Goal: Task Accomplishment & Management: Use online tool/utility

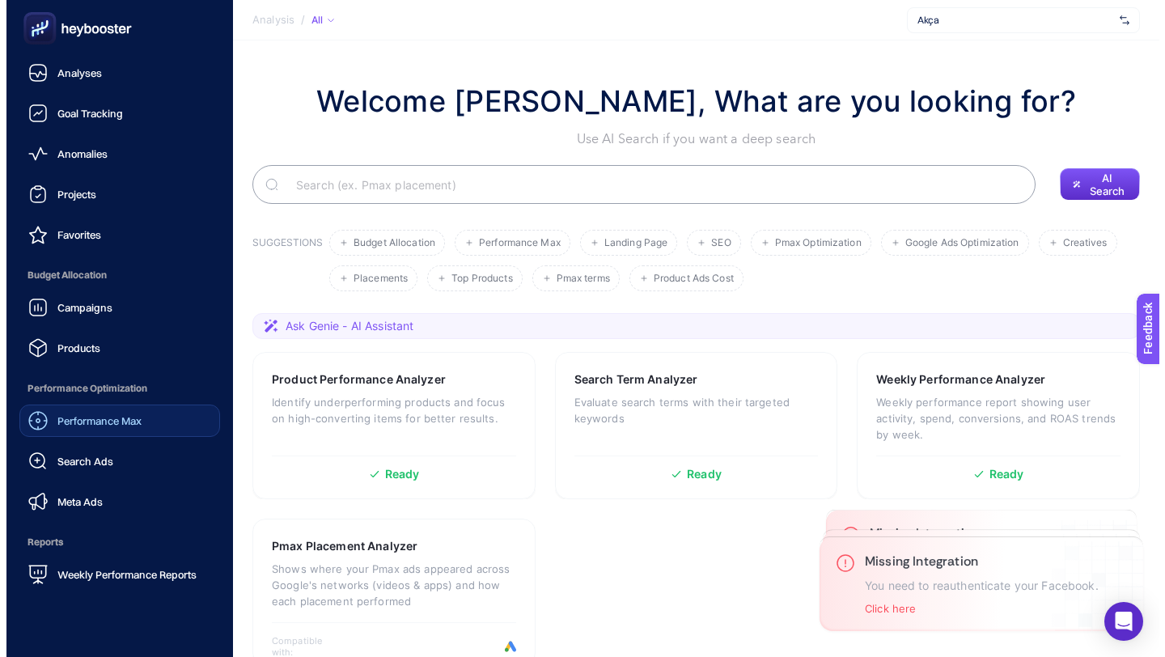
scroll to position [128, 0]
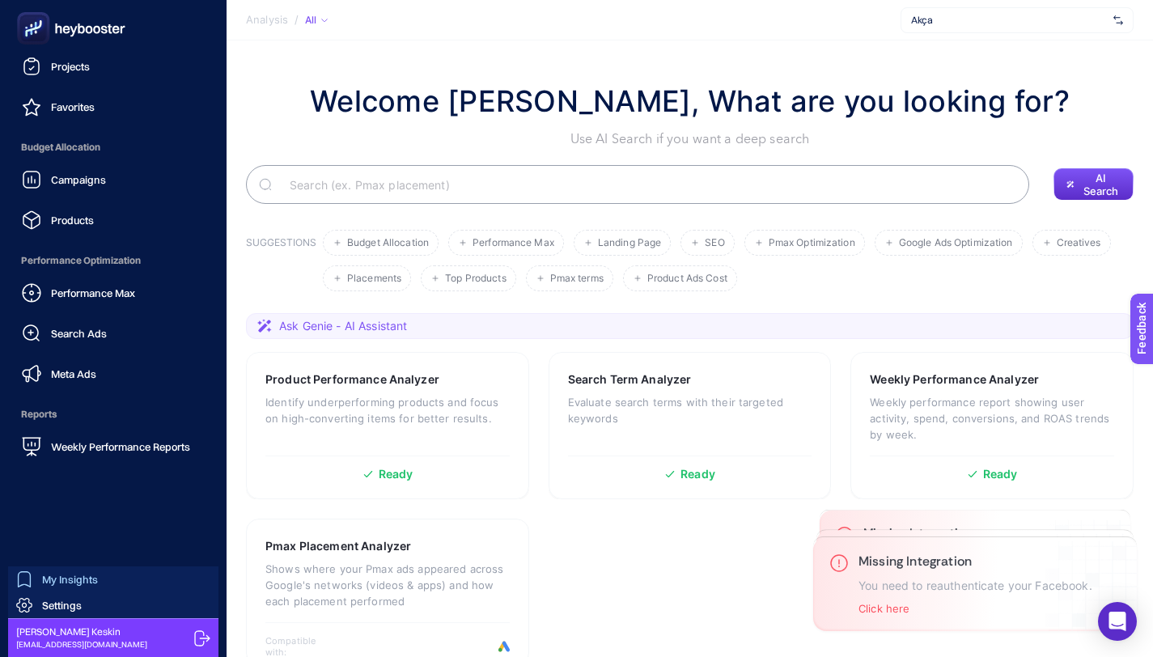
click at [84, 581] on span "My Insights" at bounding box center [70, 579] width 56 height 13
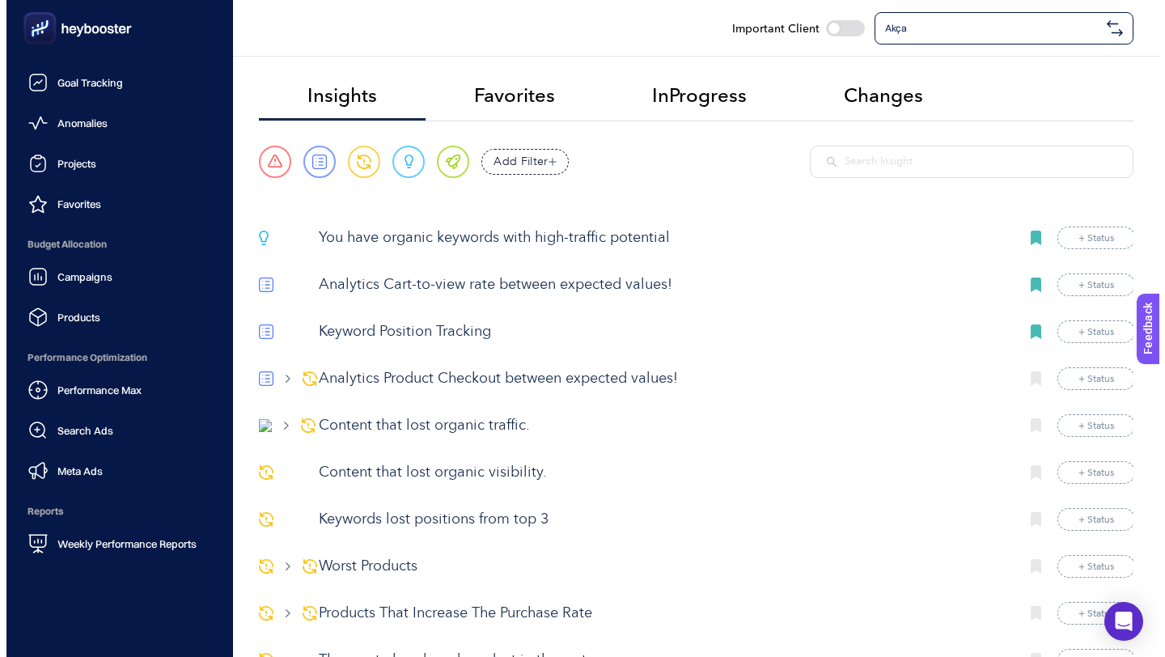
scroll to position [128, 0]
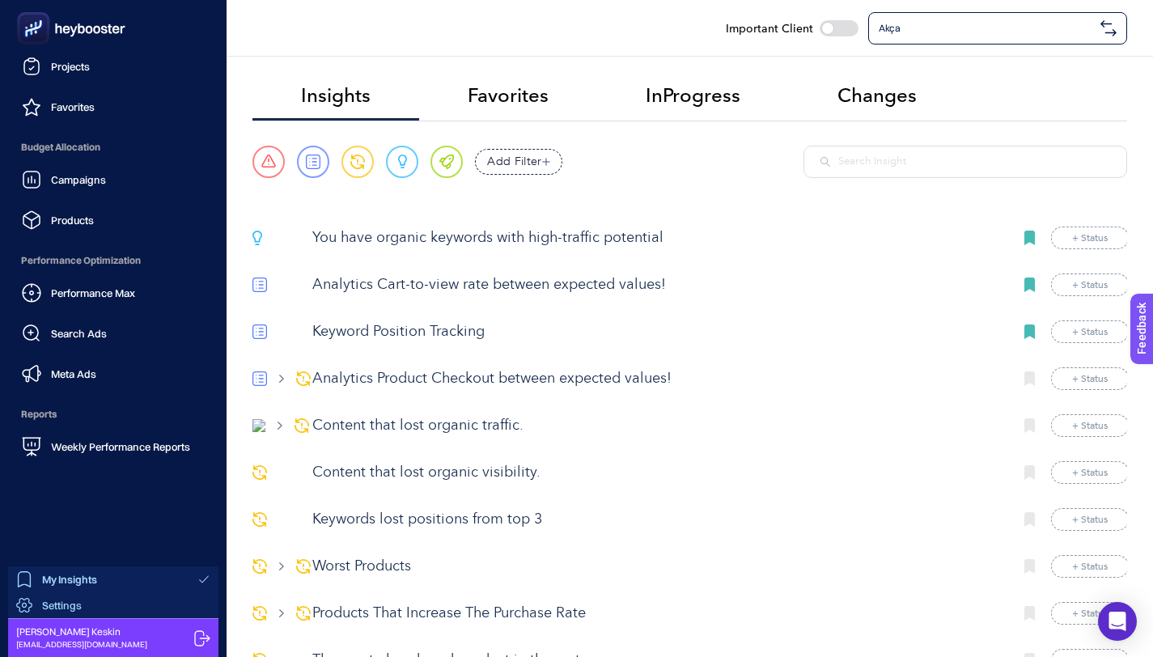
click at [79, 599] on span "Settings" at bounding box center [62, 605] width 40 height 13
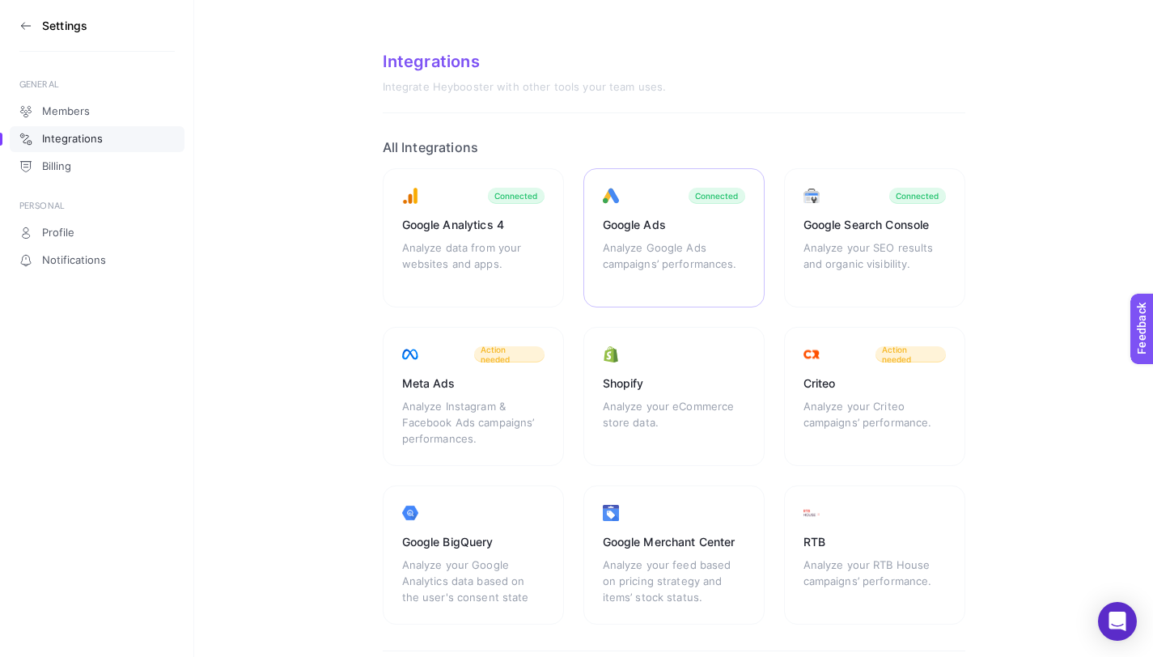
click at [629, 257] on div "Analyze Google Ads campaigns’ performances." at bounding box center [674, 263] width 142 height 49
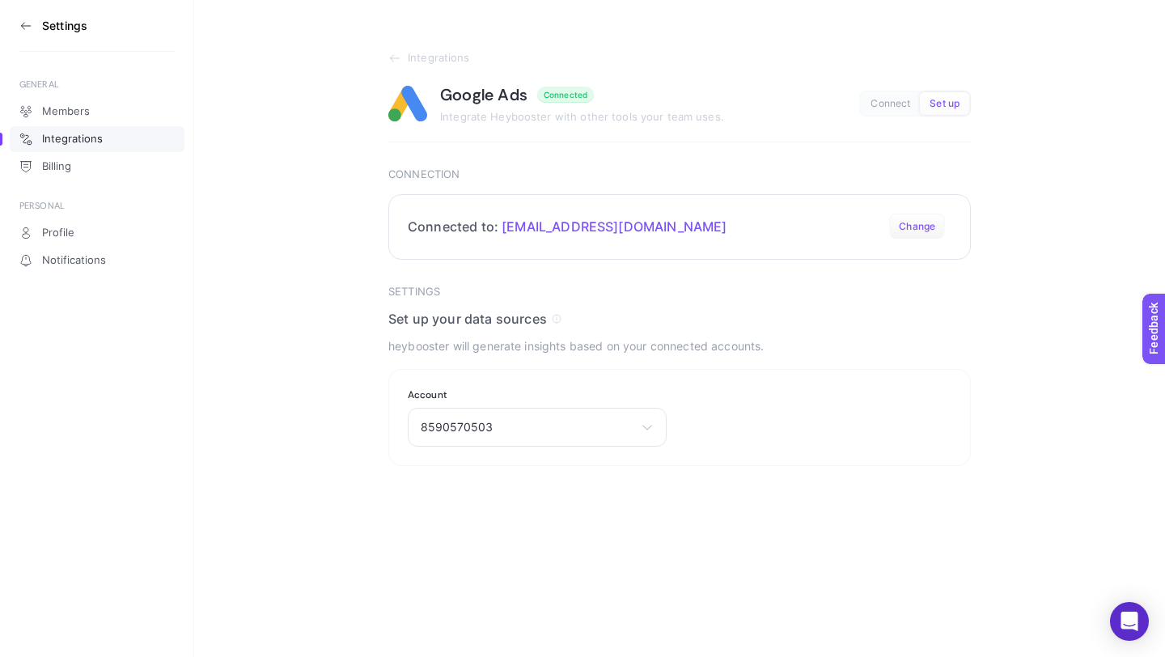
click at [922, 221] on button "Change" at bounding box center [917, 227] width 56 height 26
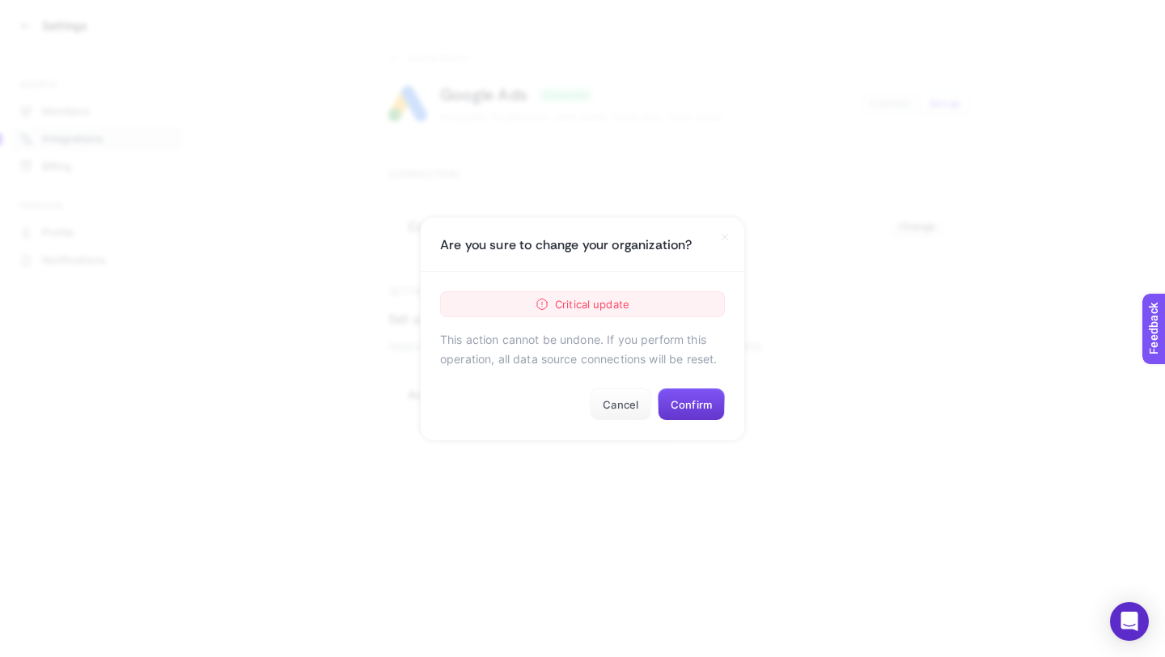
click at [696, 398] on button "Confirm" at bounding box center [691, 404] width 67 height 32
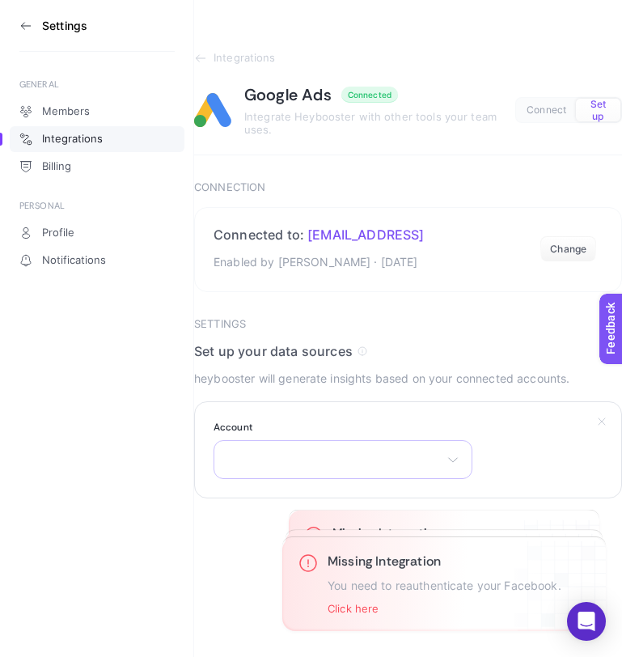
click at [385, 469] on div "heybooster OÜ" at bounding box center [343, 459] width 259 height 39
click at [245, 540] on li "heybooster OÜ" at bounding box center [343, 531] width 251 height 26
click at [233, 531] on button "Submit" at bounding box center [225, 540] width 62 height 32
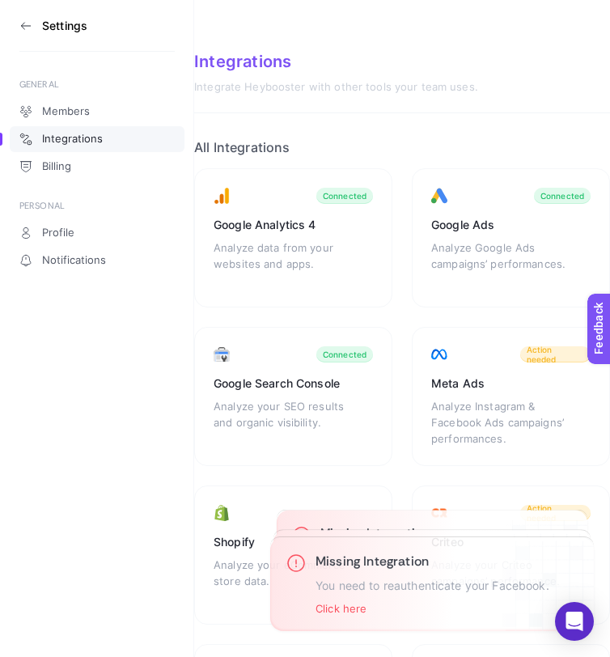
click at [25, 27] on icon at bounding box center [25, 25] width 13 height 13
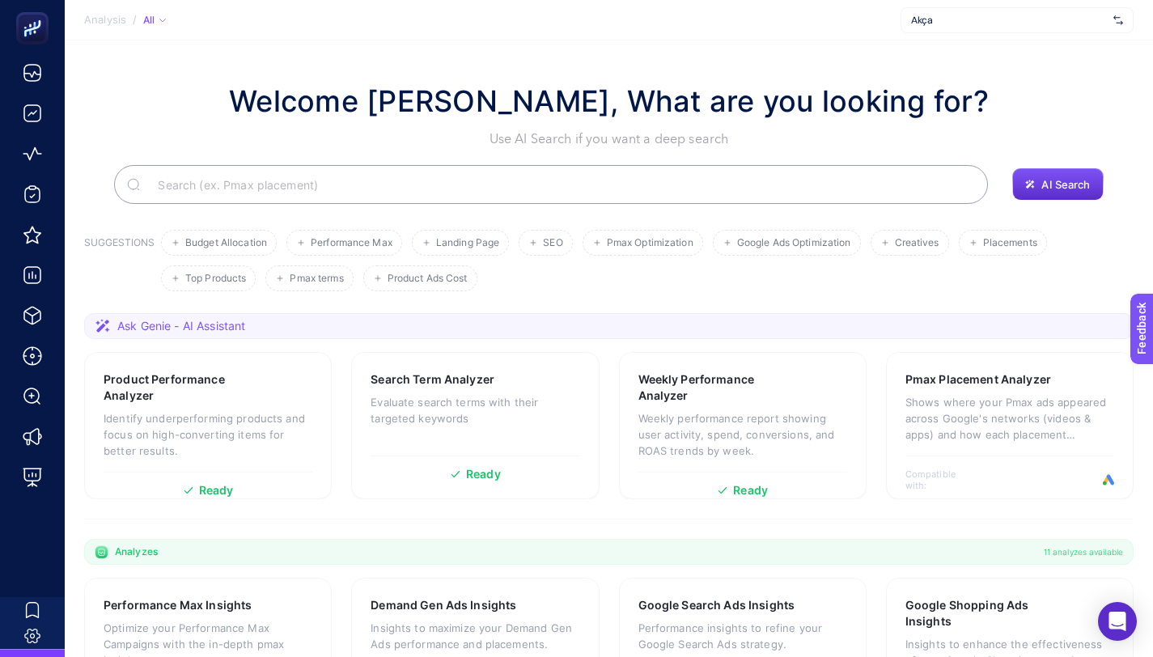
click at [369, 184] on input "Search" at bounding box center [560, 184] width 830 height 45
paste input "Google Ads Campaign Performance"
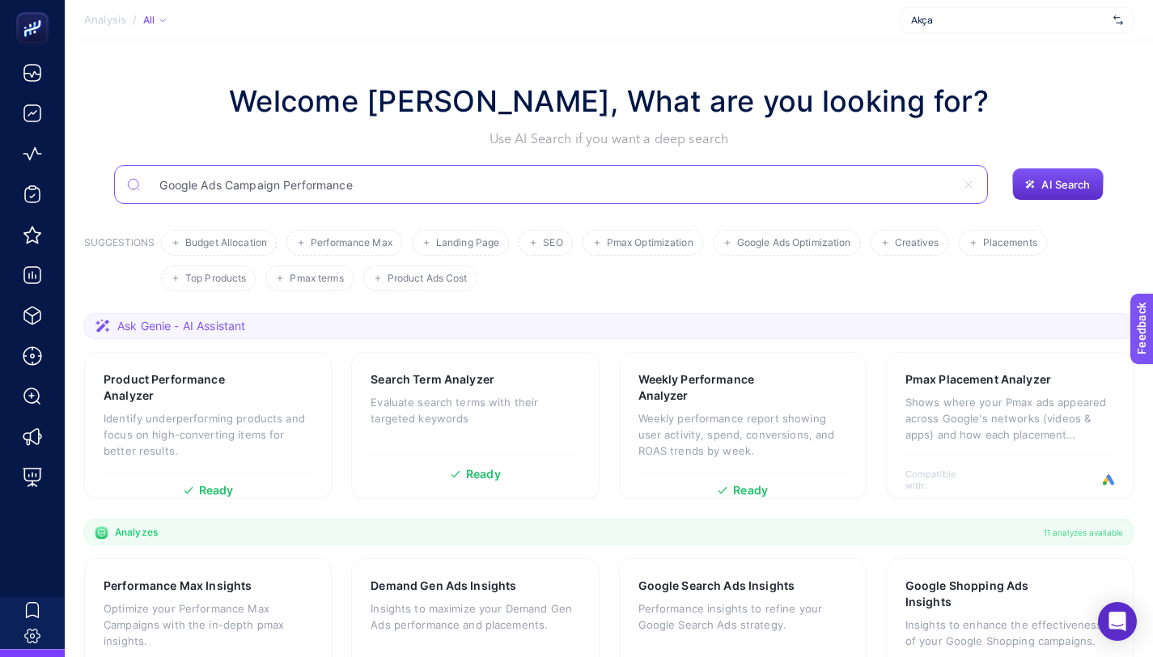
type input "Google Ads Campaign Performance"
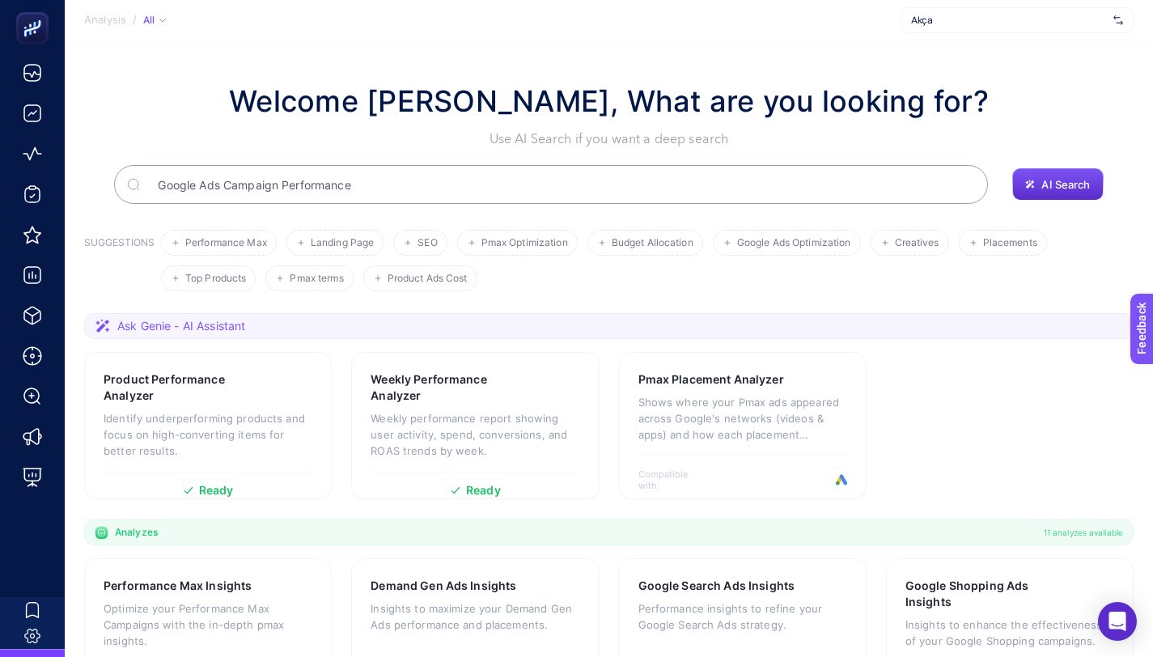
scroll to position [804, 0]
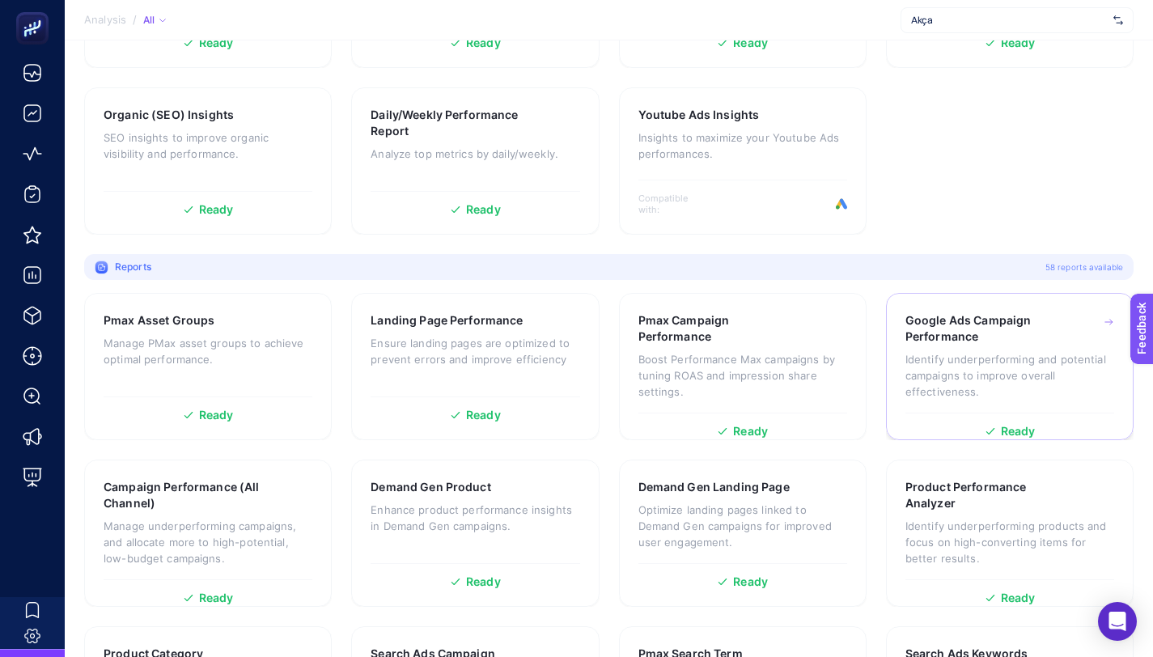
click at [977, 327] on h3 "Google Ads Campaign Performance" at bounding box center [985, 328] width 160 height 32
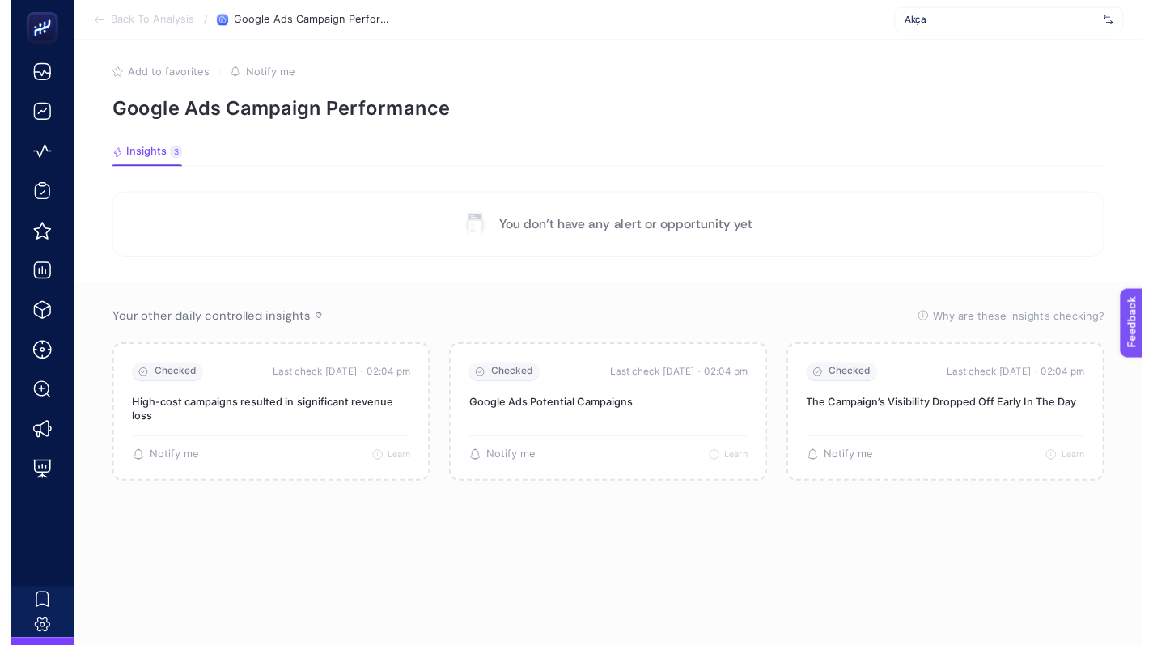
scroll to position [19, 0]
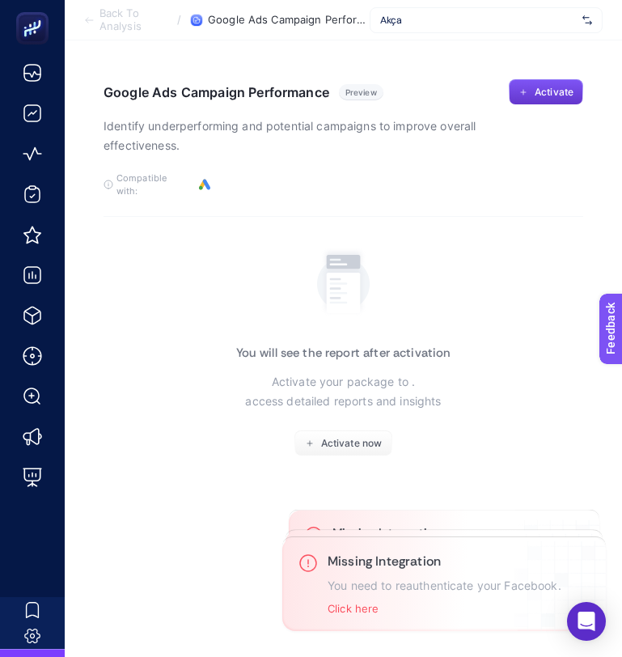
click at [531, 79] on button "Activate" at bounding box center [546, 92] width 74 height 26
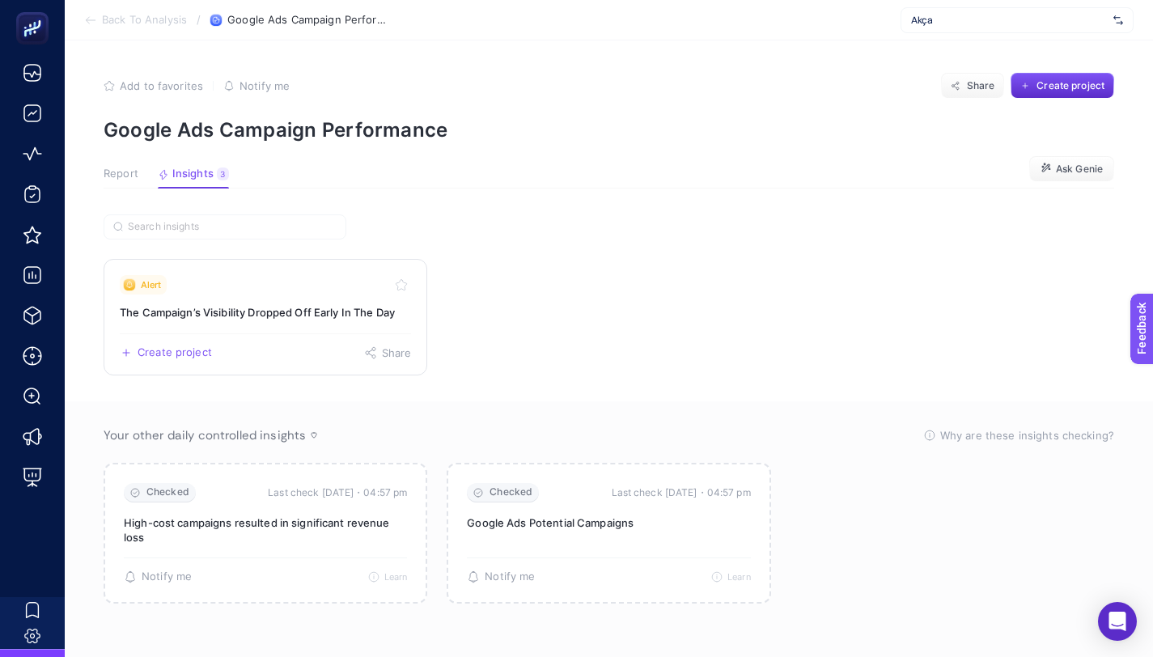
click at [345, 314] on h3 "The Campaign’s Visibility Dropped Off Early In The Day" at bounding box center [265, 312] width 291 height 16
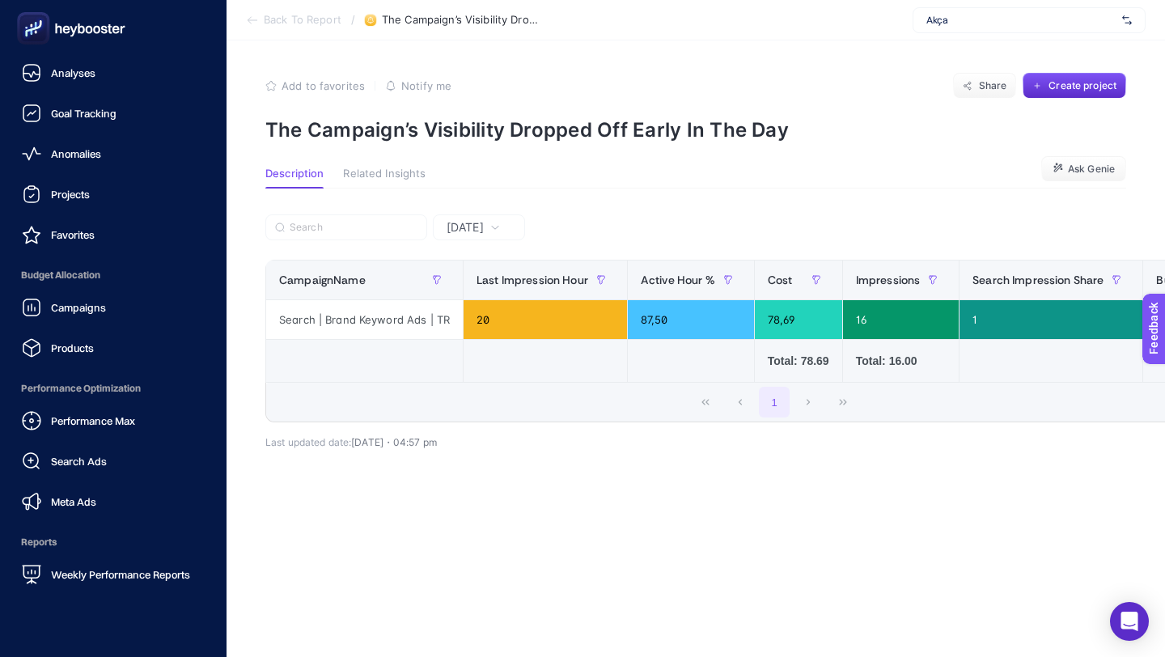
scroll to position [128, 0]
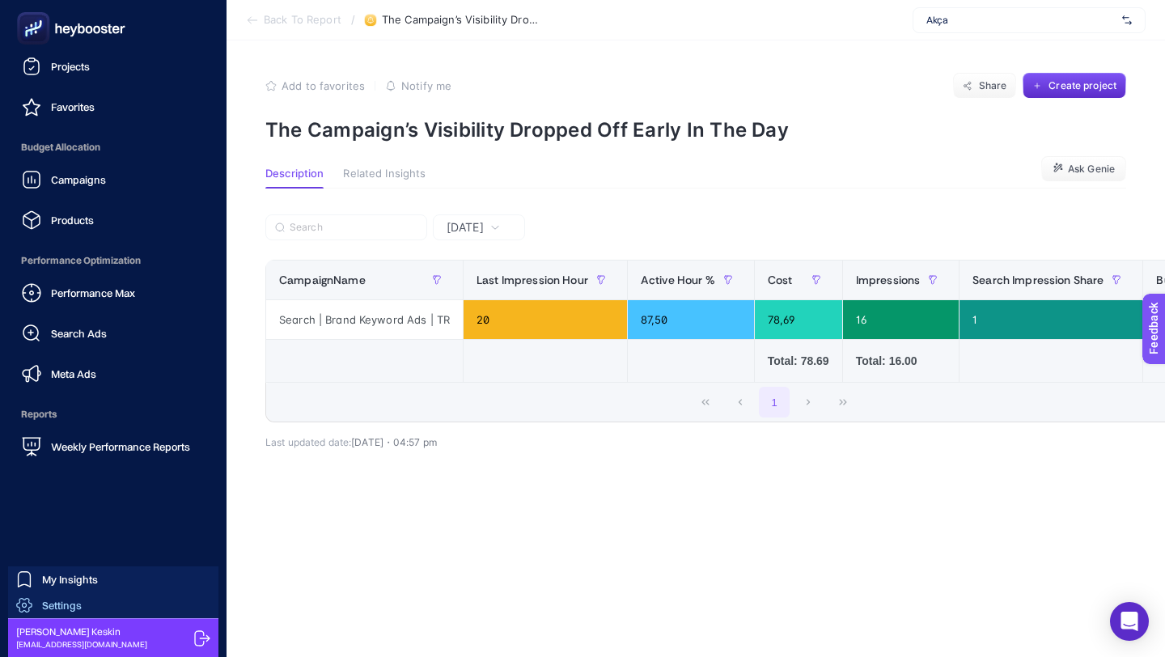
click at [78, 607] on span "Settings" at bounding box center [62, 605] width 40 height 13
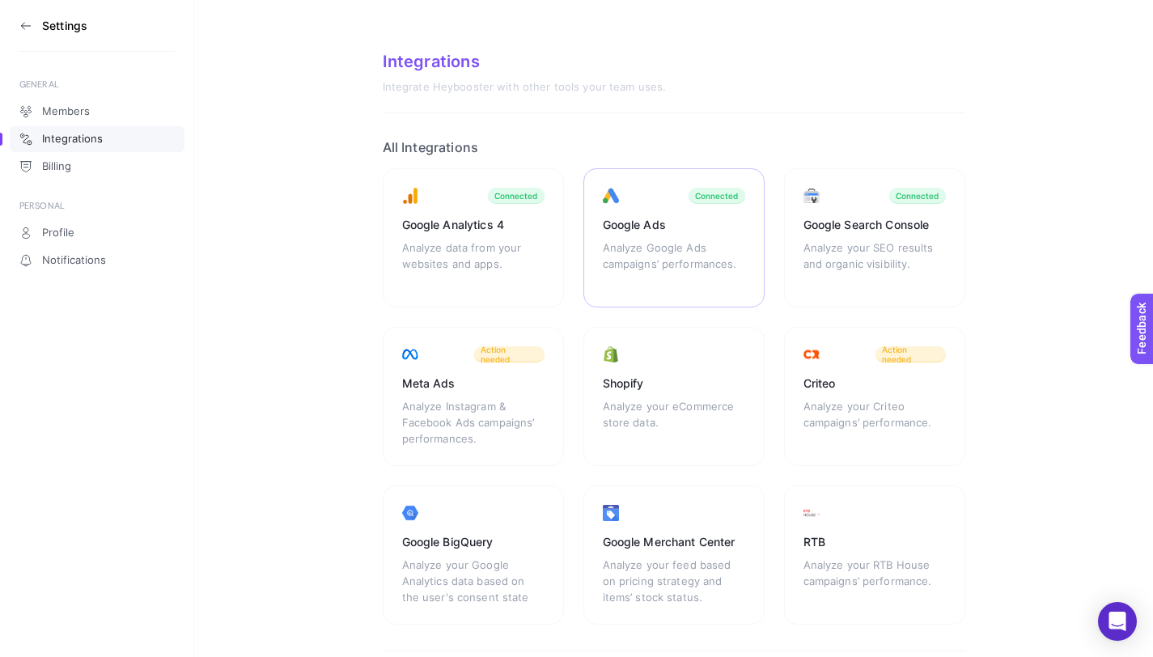
click at [627, 231] on div "Google Ads" at bounding box center [674, 225] width 142 height 16
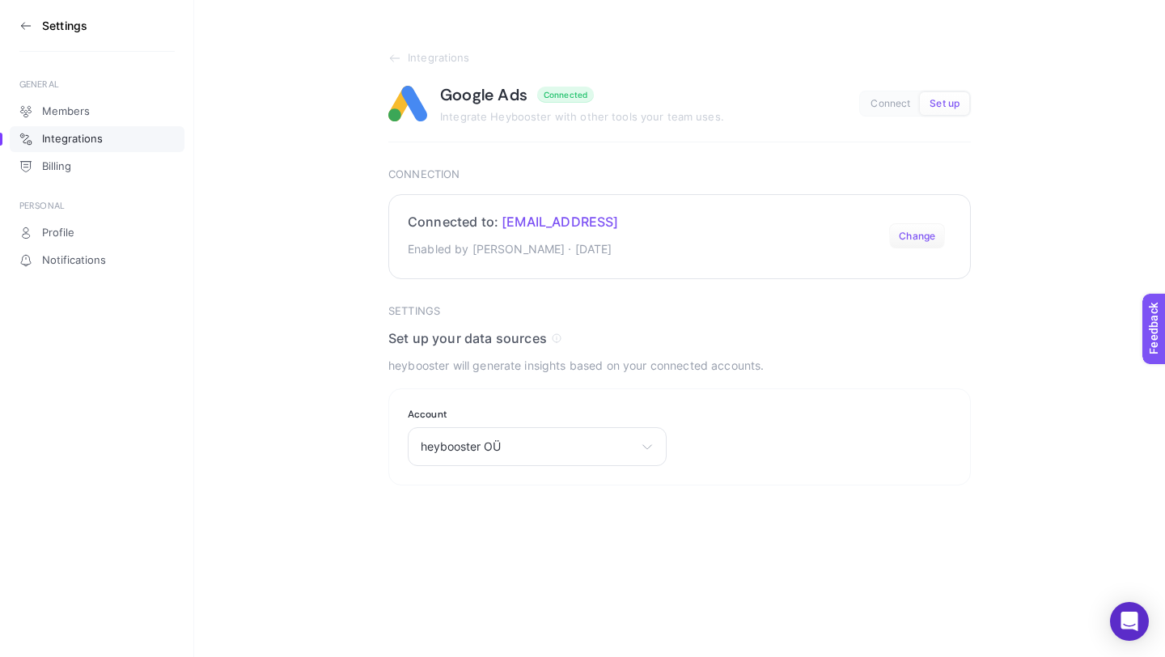
click at [909, 235] on button "Change" at bounding box center [917, 236] width 56 height 26
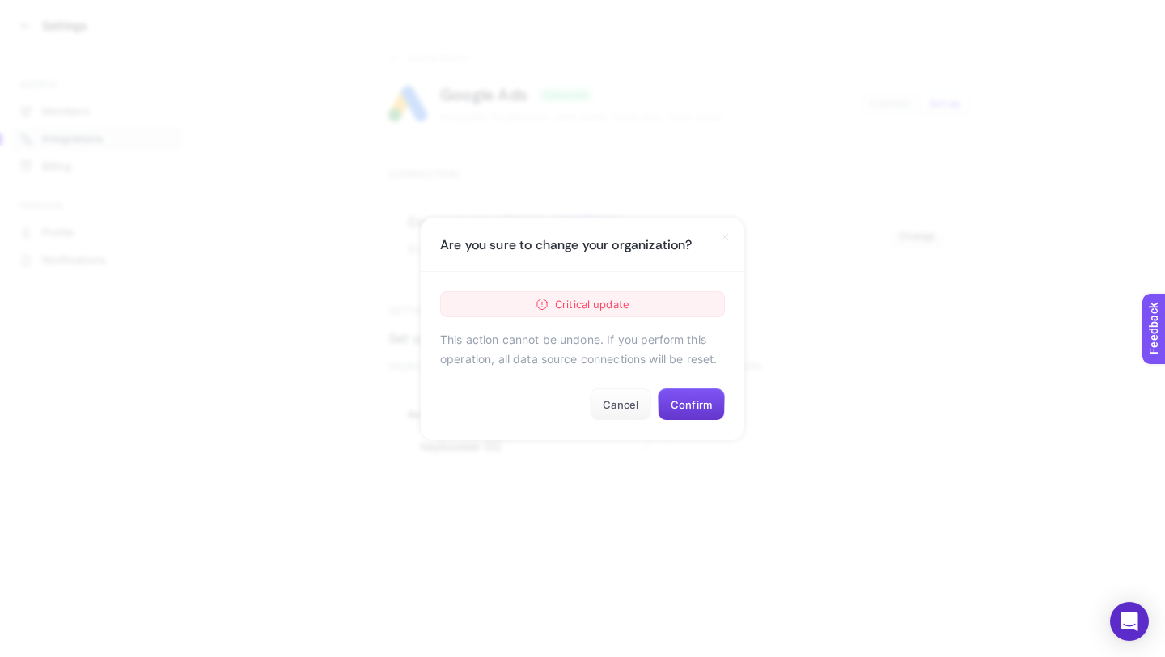
click at [711, 407] on button "Confirm" at bounding box center [691, 404] width 67 height 32
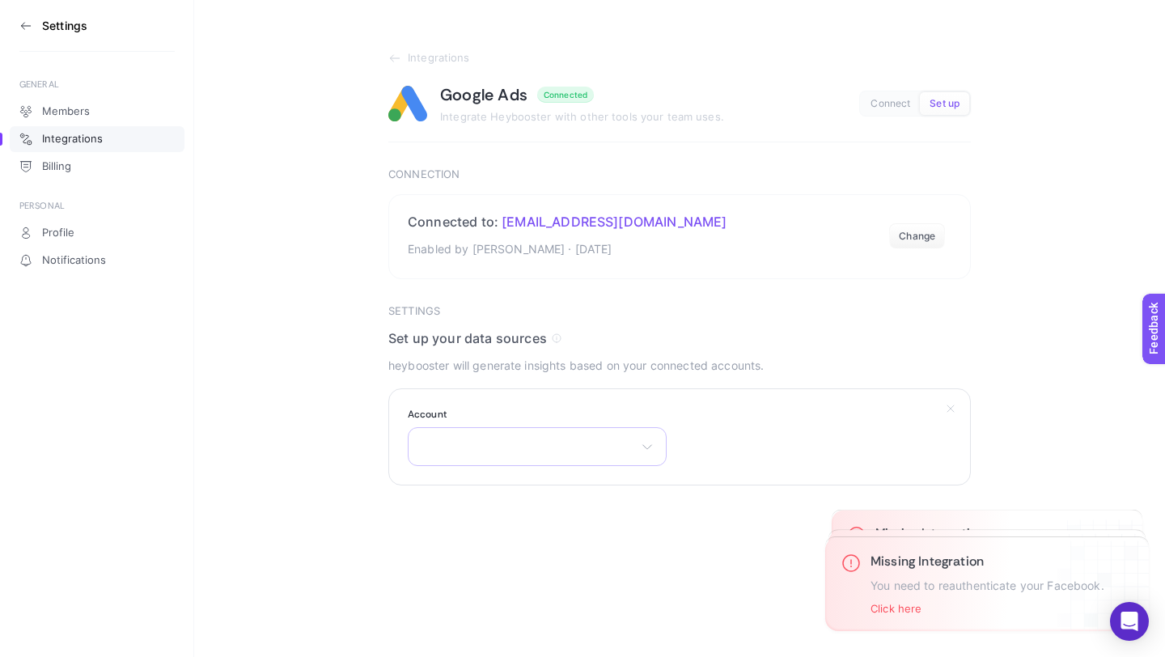
click at [599, 438] on div "8590570503" at bounding box center [537, 446] width 259 height 39
click at [511, 508] on li "8590570503" at bounding box center [537, 518] width 251 height 26
click at [413, 537] on button "Submit" at bounding box center [419, 527] width 62 height 32
